Goal: Find specific fact: Find specific fact

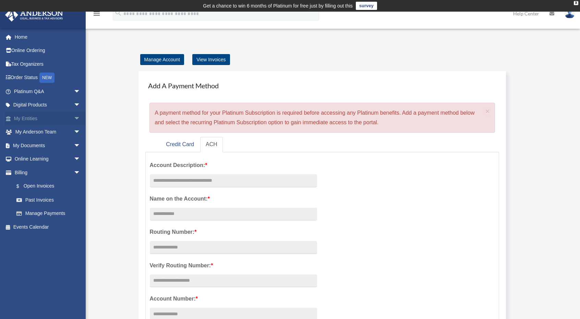
click at [74, 119] on span "arrow_drop_down" at bounding box center [81, 119] width 14 height 14
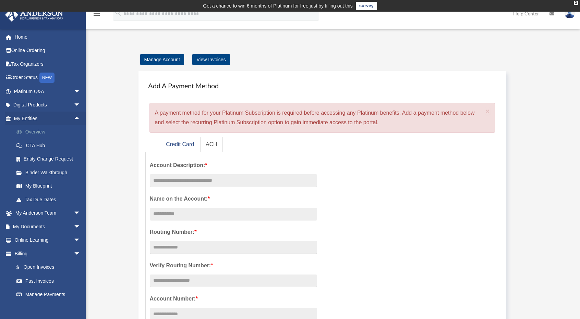
click at [37, 133] on link "Overview" at bounding box center [50, 132] width 81 height 14
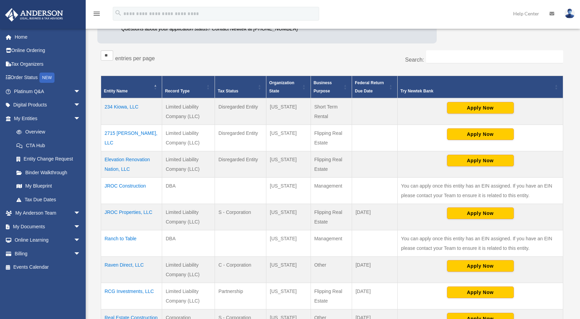
scroll to position [108, 0]
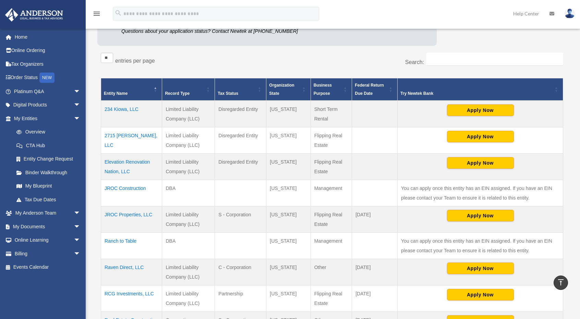
click at [135, 215] on td "JROC Properties, LLC" at bounding box center [131, 219] width 61 height 26
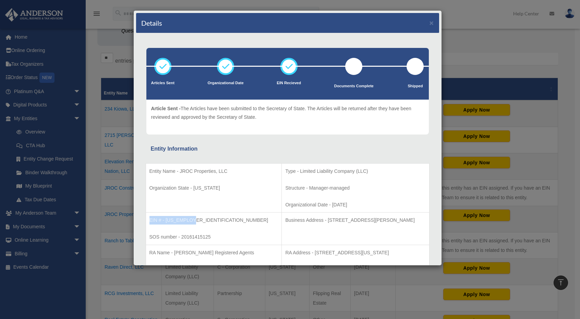
drag, startPoint x: 200, startPoint y: 219, endPoint x: 146, endPoint y: 220, distance: 53.8
click at [146, 220] on td "EIN # - 81-3072579 SOS number - 20161415125" at bounding box center [214, 229] width 136 height 33
copy p "EIN # - 81-3072579"
